Goal: Understand process/instructions: Learn how to perform a task or action

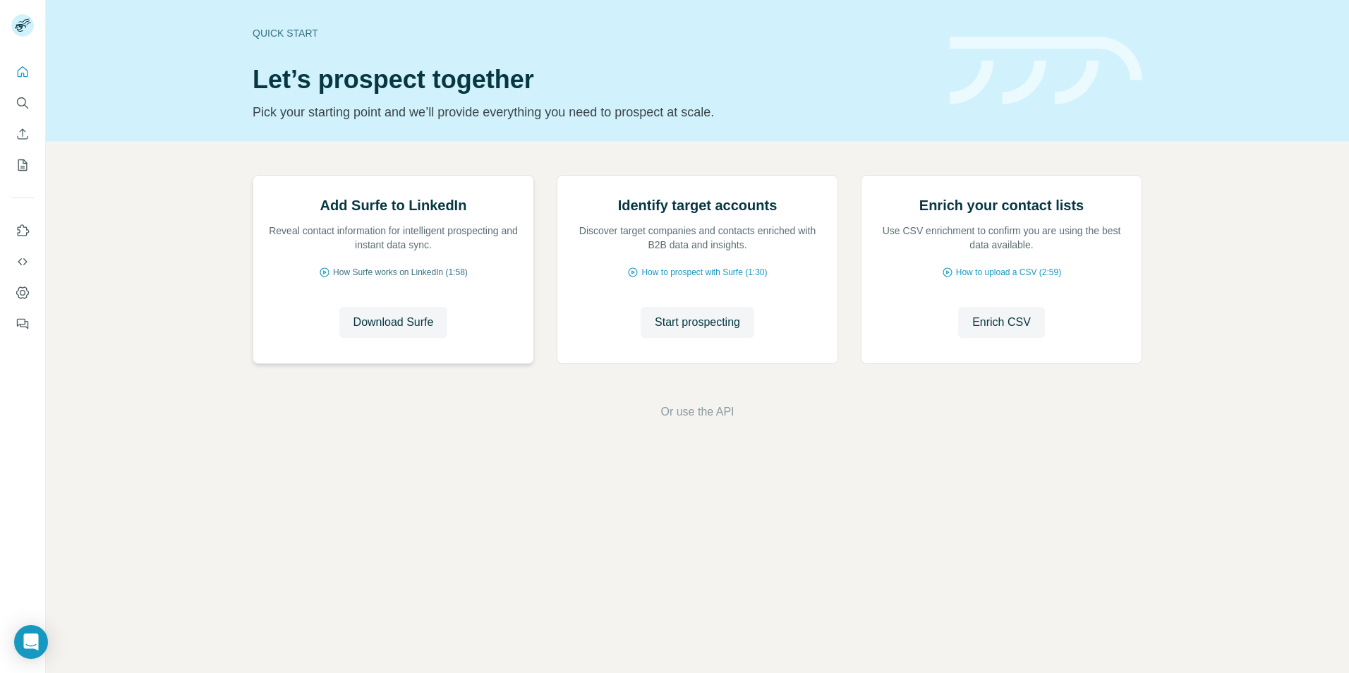
click at [439, 279] on span "How Surfe works on LinkedIn (1:58)" at bounding box center [400, 272] width 135 height 13
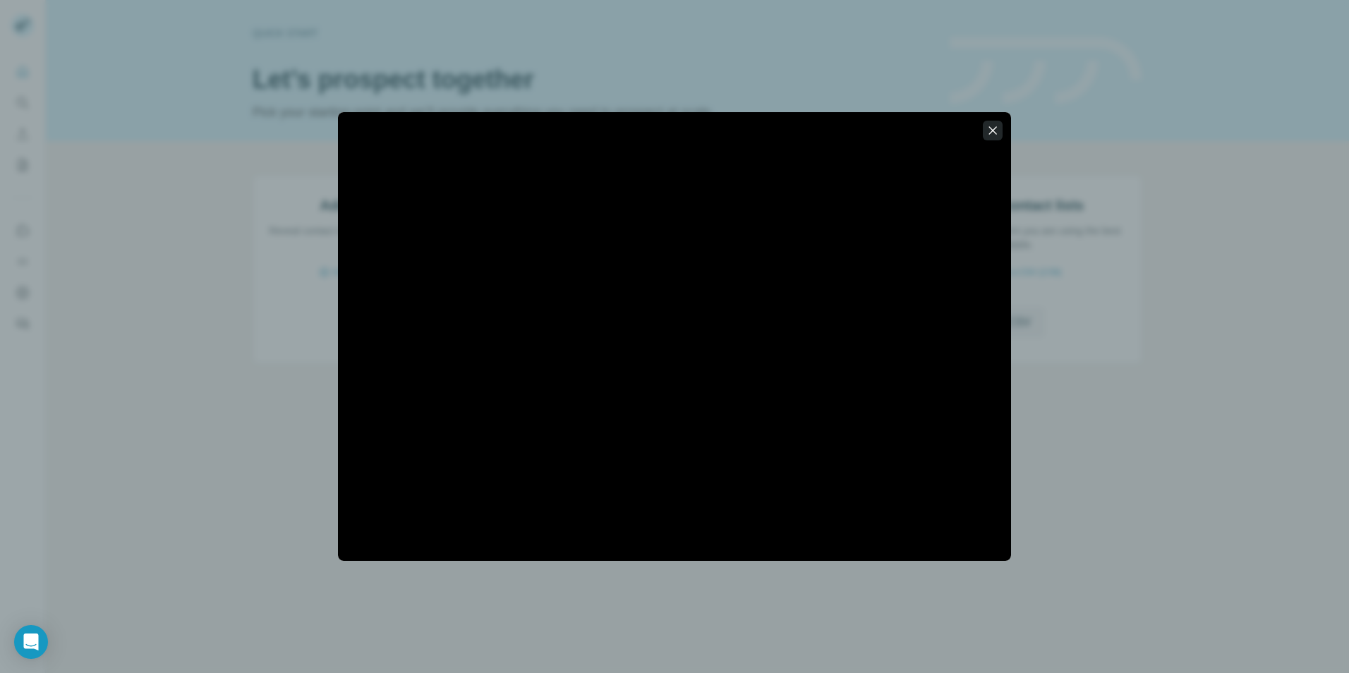
click at [985, 129] on button "button" at bounding box center [993, 131] width 20 height 20
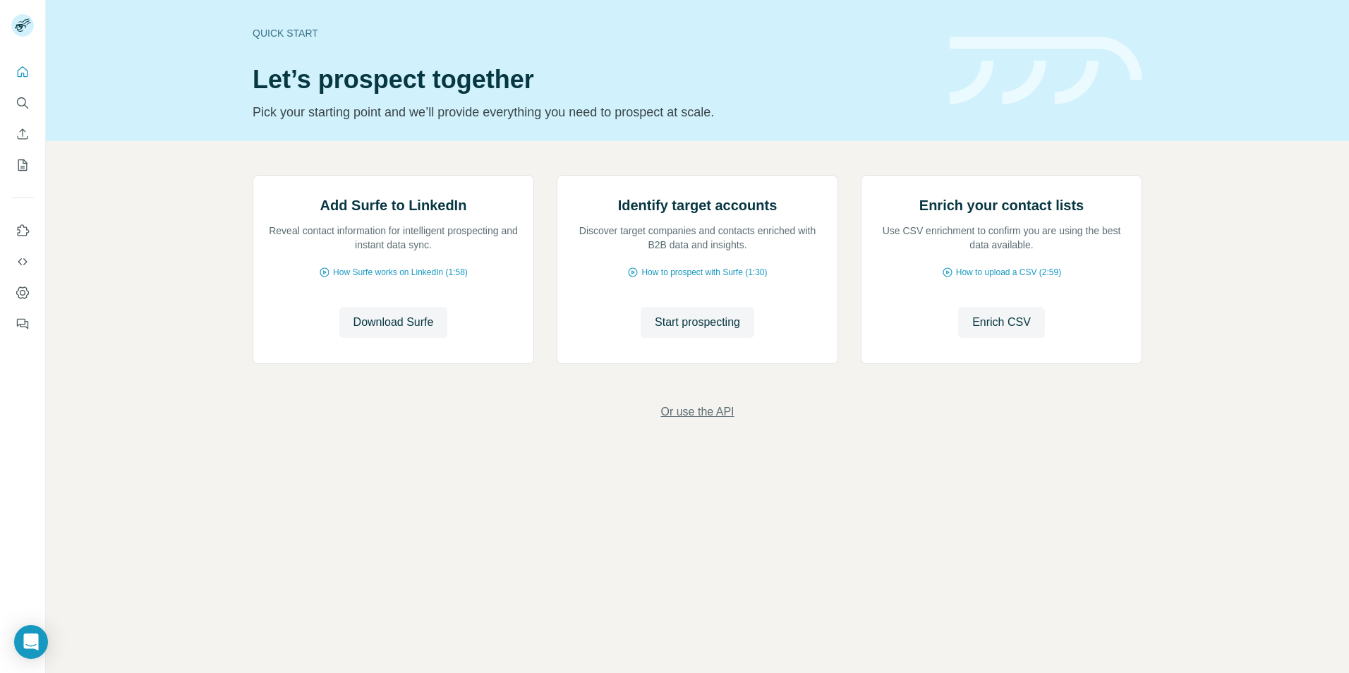
click at [708, 421] on span "Or use the API" at bounding box center [696, 412] width 73 height 17
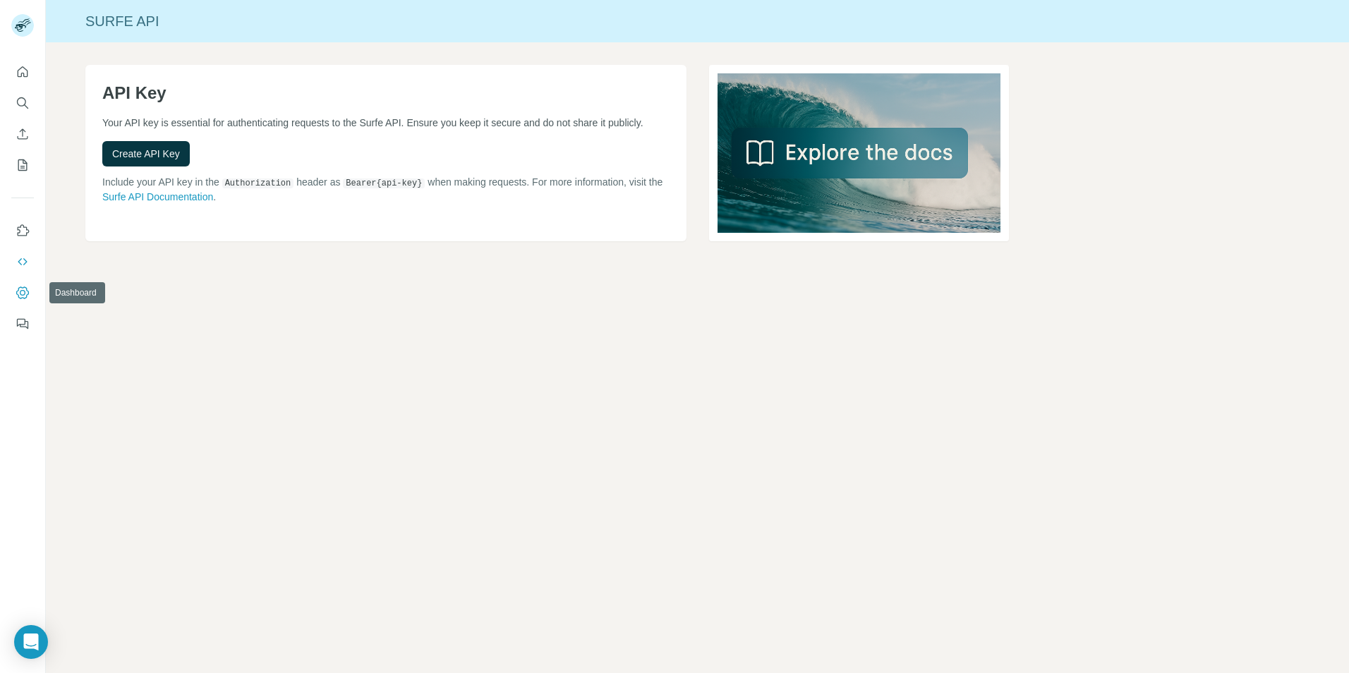
click at [33, 289] on button "Dashboard" at bounding box center [22, 292] width 23 height 25
